Goal: Task Accomplishment & Management: Complete application form

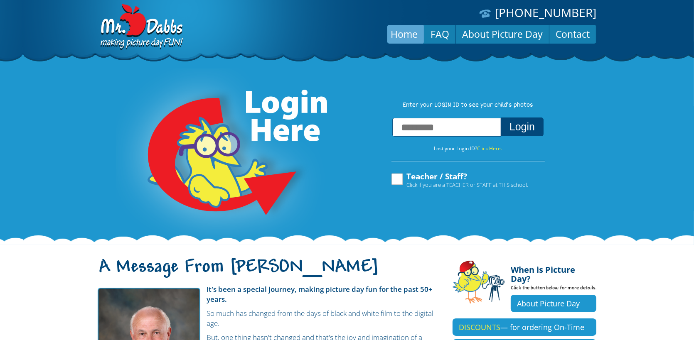
click at [410, 130] on input "text" at bounding box center [446, 127] width 109 height 19
type input "**********"
click at [529, 127] on button "Login" at bounding box center [522, 127] width 43 height 19
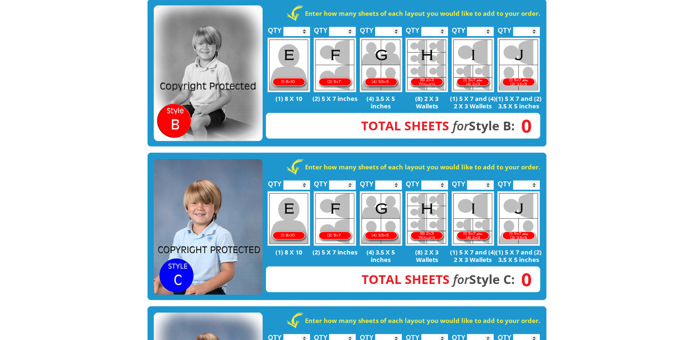
scroll to position [166, 0]
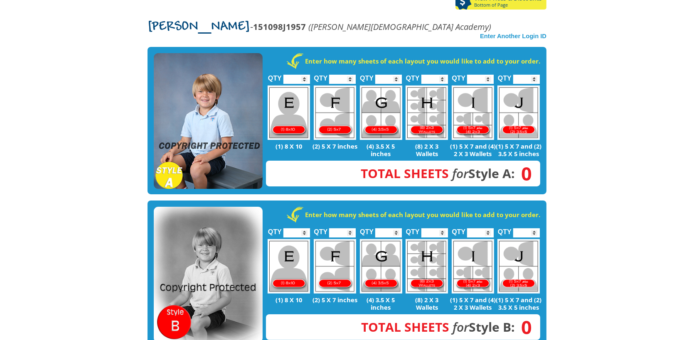
type input "*"
click at [535, 75] on input "*" at bounding box center [526, 79] width 27 height 9
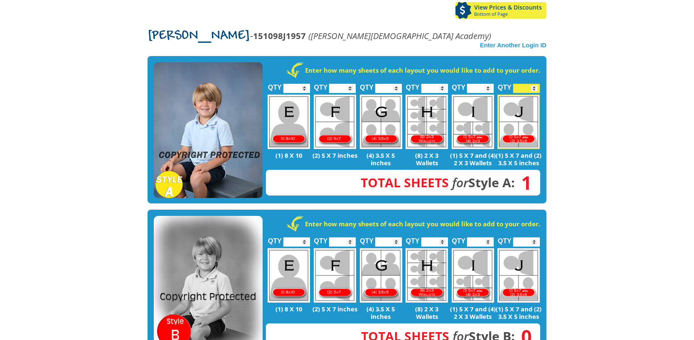
scroll to position [125, 0]
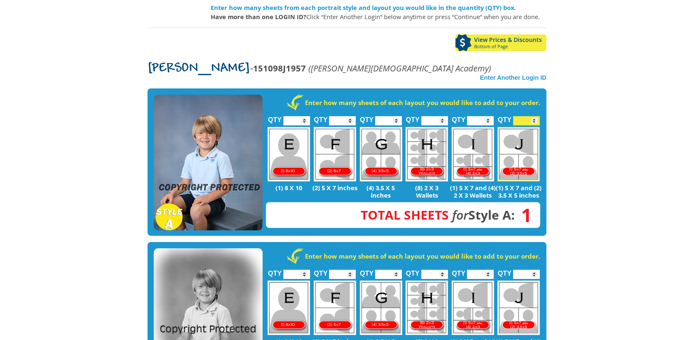
click at [391, 35] on div "View Prices & Discounts Bottom of Page" at bounding box center [347, 46] width 399 height 23
